Goal: Information Seeking & Learning: Find contact information

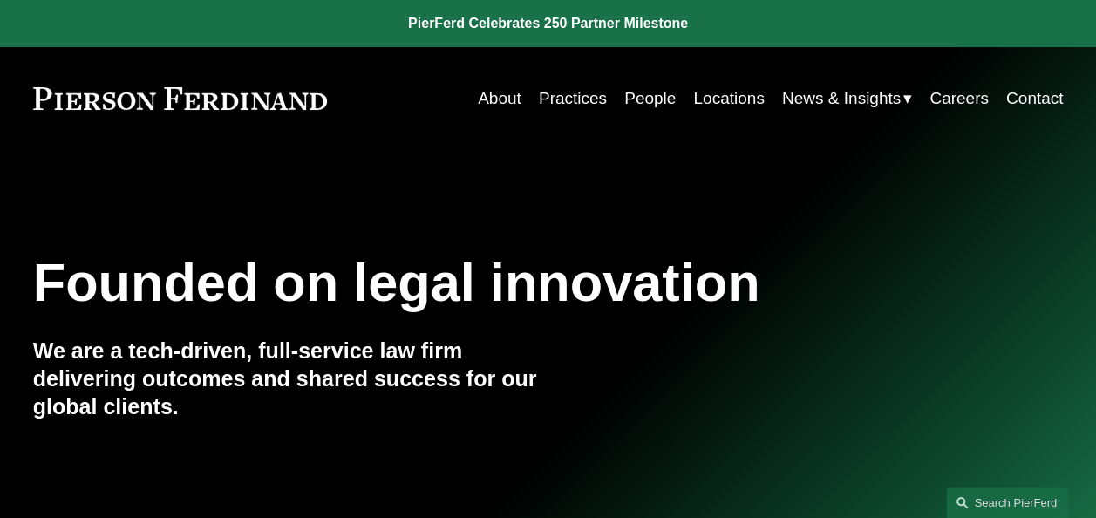
click at [644, 99] on link "People" at bounding box center [649, 98] width 51 height 33
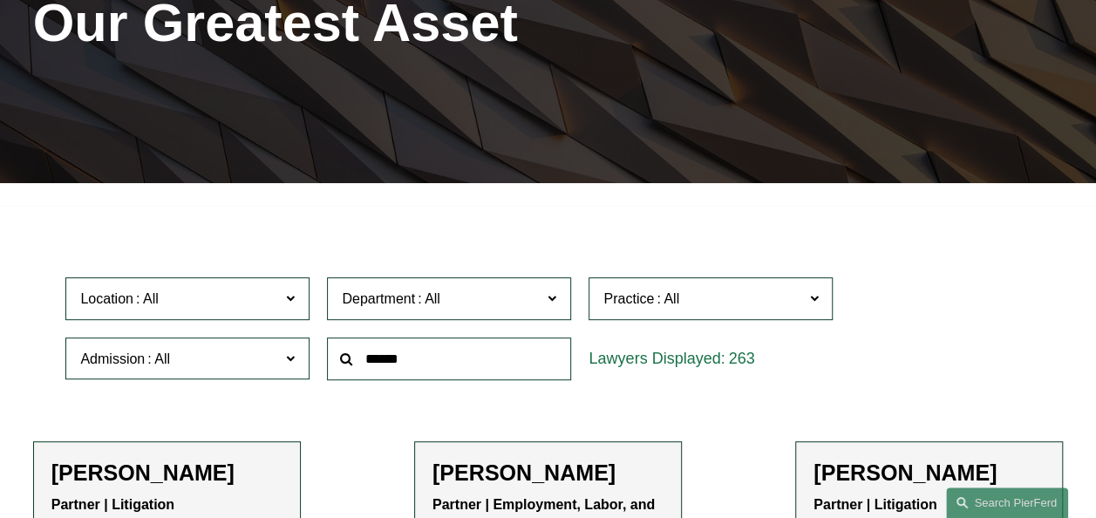
scroll to position [262, 0]
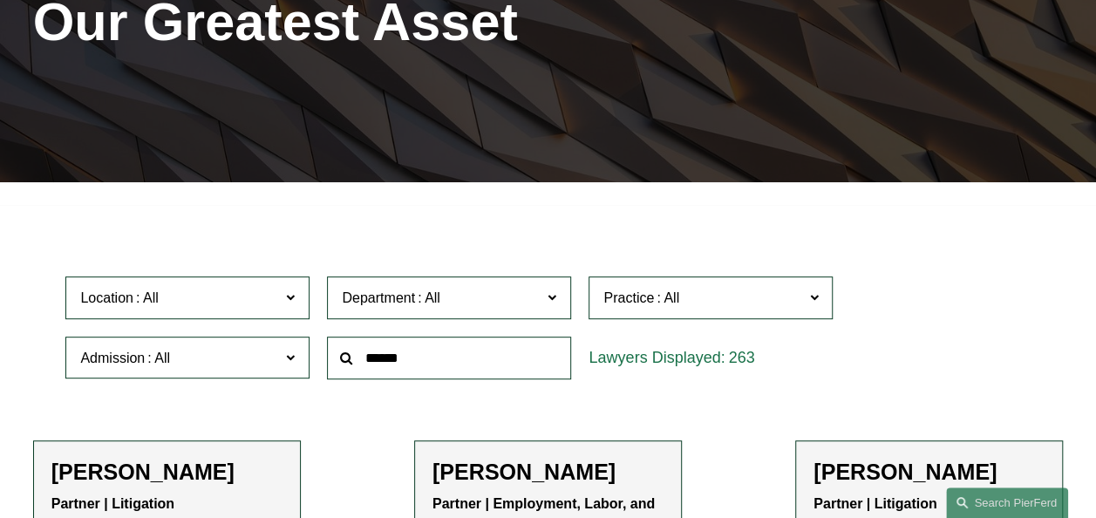
click at [506, 365] on input "text" at bounding box center [449, 358] width 244 height 43
type input "******"
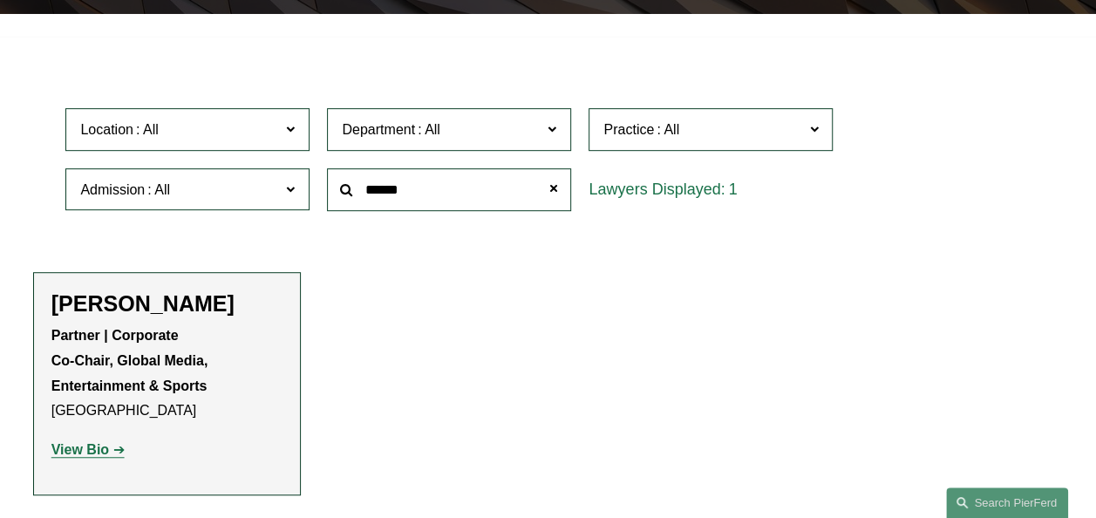
scroll to position [436, 0]
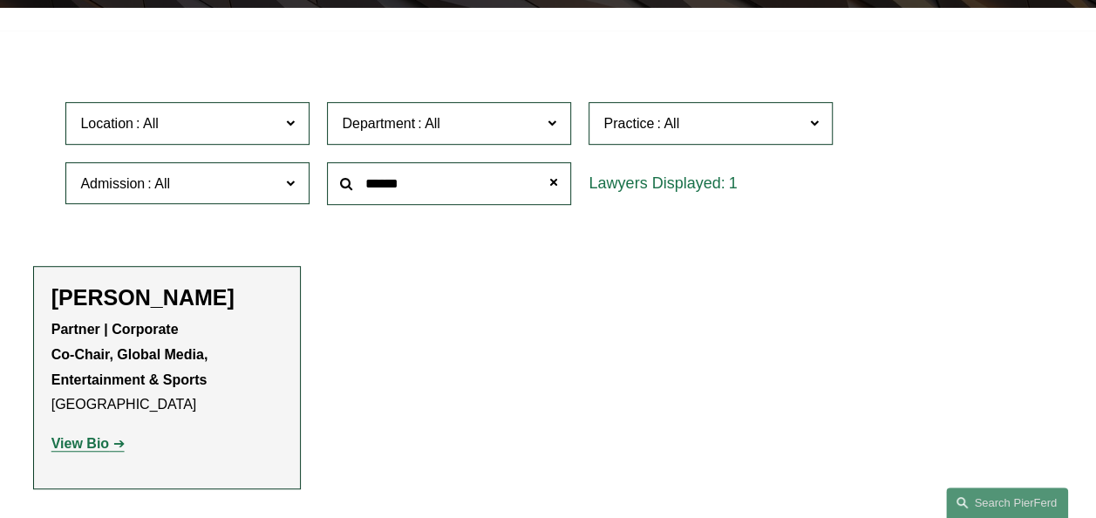
click at [103, 447] on strong "View Bio" at bounding box center [80, 443] width 58 height 15
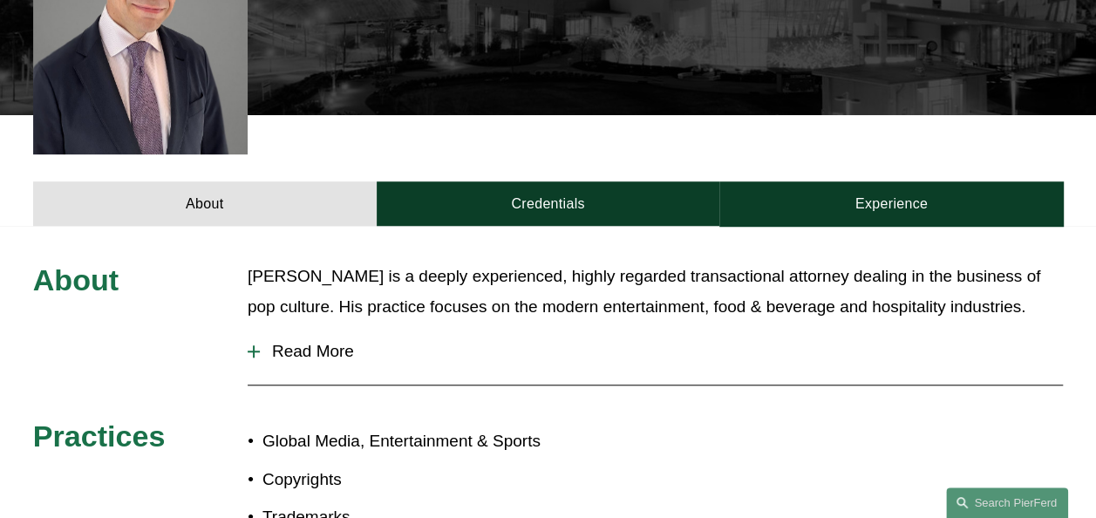
scroll to position [610, 0]
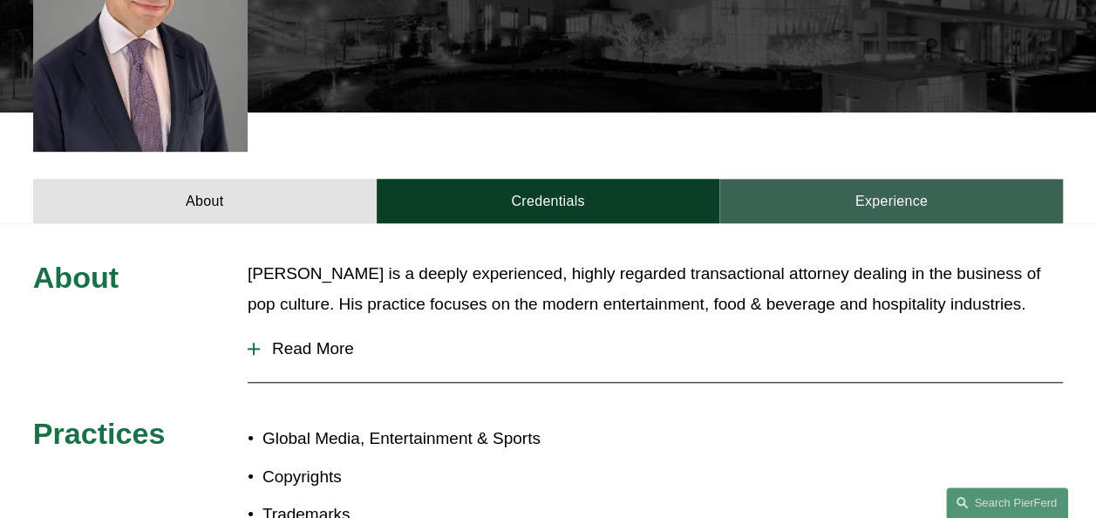
click at [881, 179] on link "Experience" at bounding box center [891, 201] width 344 height 44
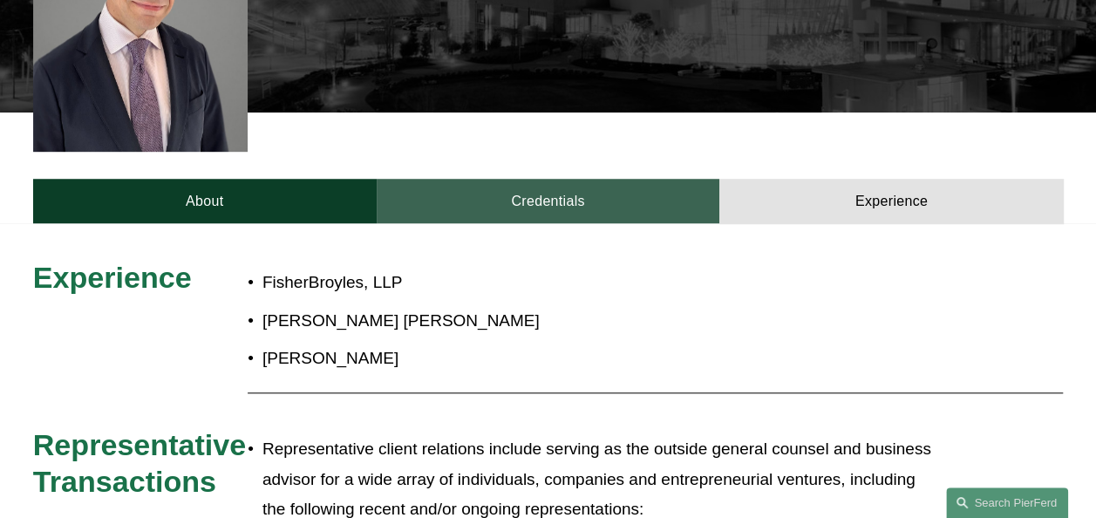
click at [545, 187] on link "Credentials" at bounding box center [549, 201] width 344 height 44
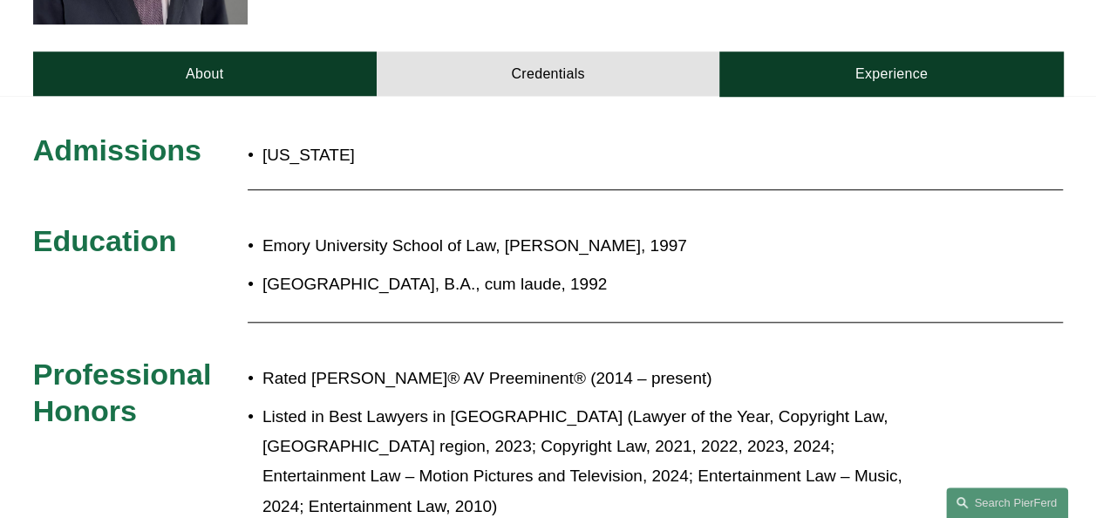
scroll to position [523, 0]
